Goal: Download file/media

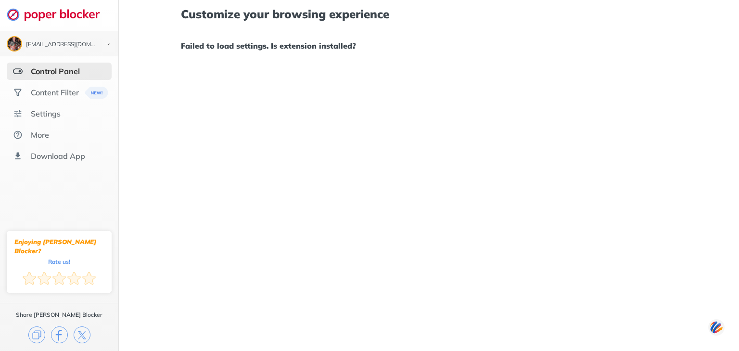
click at [305, 42] on h1 "Failed to load settings. Is extension installed?" at bounding box center [429, 45] width 496 height 13
click at [77, 154] on div "Download App" at bounding box center [58, 156] width 54 height 10
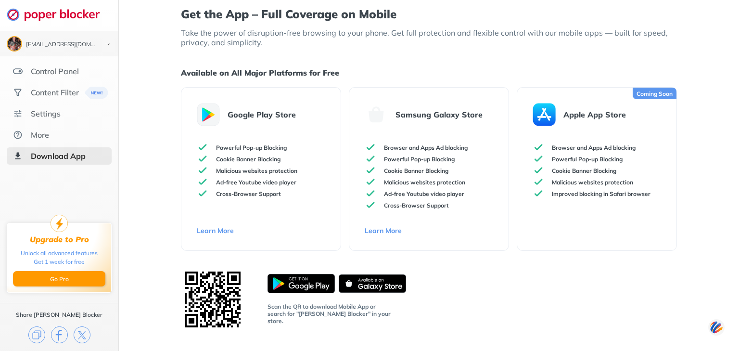
click at [246, 113] on p "Google Play Store" at bounding box center [262, 115] width 68 height 10
click at [201, 117] on img at bounding box center [208, 114] width 23 height 23
click at [214, 224] on div "Google Play Store Powerful Pop-up Blocking Cookie Banner Blocking Malicious web…" at bounding box center [261, 169] width 160 height 164
click at [214, 228] on link "Learn More" at bounding box center [261, 230] width 129 height 9
click at [365, 287] on img at bounding box center [372, 283] width 67 height 19
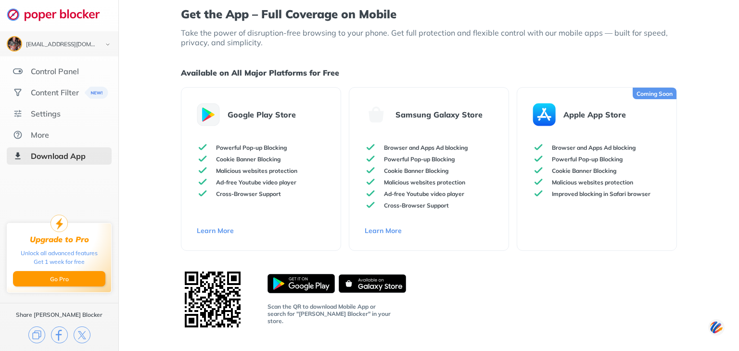
click at [207, 300] on img at bounding box center [213, 300] width 64 height 64
